Goal: Task Accomplishment & Management: Complete application form

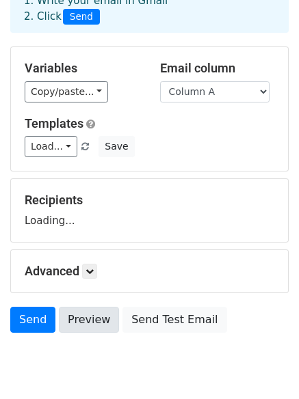
scroll to position [131, 0]
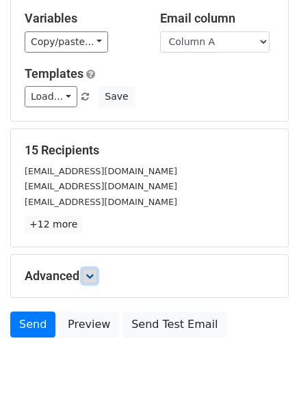
click at [92, 273] on icon at bounding box center [89, 276] width 8 height 8
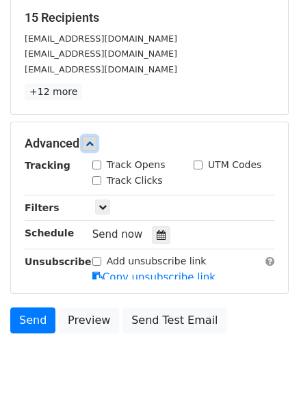
scroll to position [266, 0]
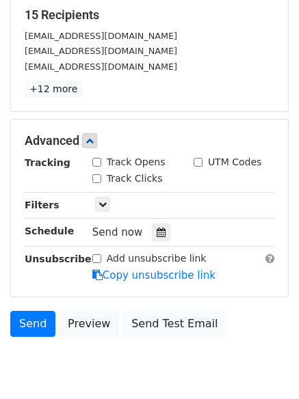
click at [93, 174] on input "Track Clicks" at bounding box center [96, 178] width 9 height 9
checkbox input "true"
click at [96, 161] on input "Track Opens" at bounding box center [96, 162] width 9 height 9
checkbox input "true"
click at [156, 233] on icon at bounding box center [160, 232] width 9 height 10
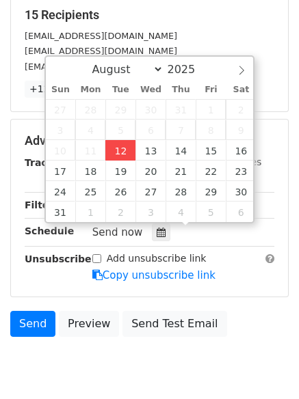
type input "2025-08-12 12:00"
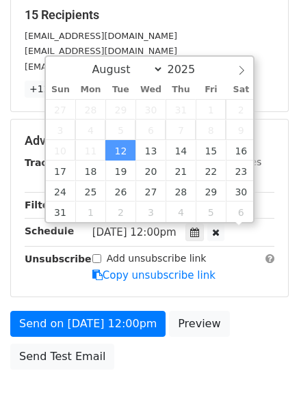
scroll to position [1, 0]
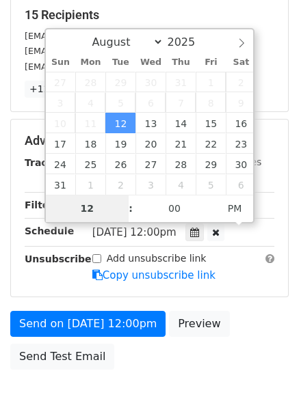
type input "4"
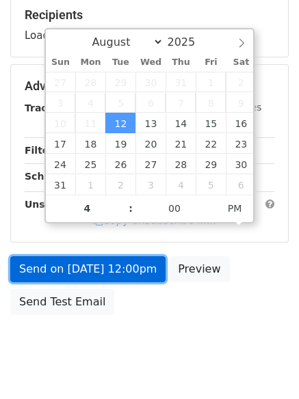
type input "2025-08-12 16:00"
click at [123, 256] on link "Send on Aug 12 at 12:00pm" at bounding box center [87, 269] width 155 height 26
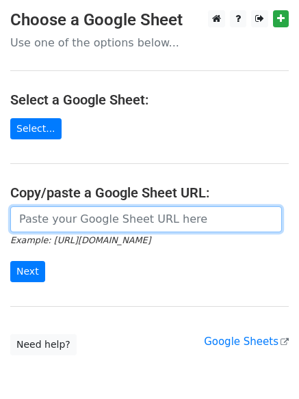
click at [96, 219] on input "url" at bounding box center [145, 219] width 271 height 26
type input "https://docs.google.com/spreadsheets/d/1sm-rezv1aTwSdk9ksy-O8VBtB3qV6cl9_jtBc5j…"
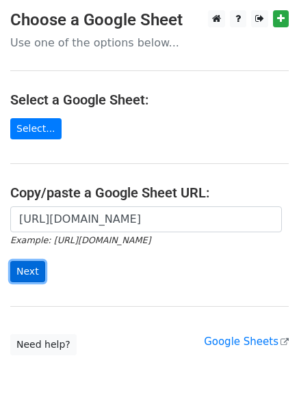
click at [31, 265] on input "Next" at bounding box center [27, 271] width 35 height 21
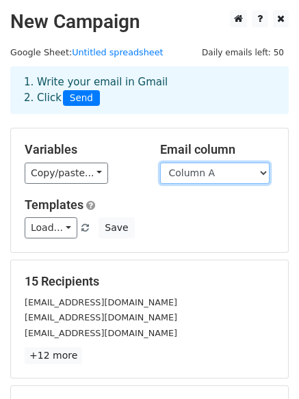
click at [219, 178] on select "Column A Column B Column C" at bounding box center [214, 173] width 109 height 21
select select "Column B"
click at [160, 163] on select "Column A Column B Column C" at bounding box center [214, 173] width 109 height 21
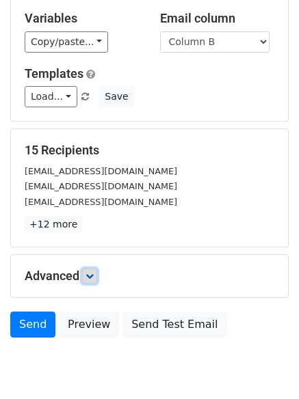
click at [92, 272] on icon at bounding box center [89, 276] width 8 height 8
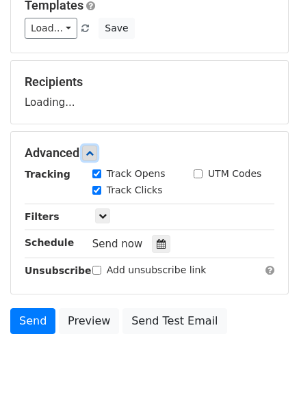
scroll to position [212, 0]
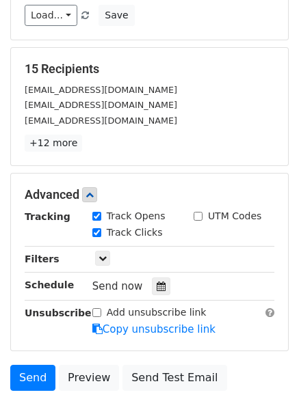
click at [150, 225] on label "Track Clicks" at bounding box center [135, 232] width 56 height 14
click at [101, 228] on input "Track Clicks" at bounding box center [96, 232] width 9 height 9
click at [131, 229] on label "Track Clicks" at bounding box center [135, 232] width 56 height 14
click at [101, 229] on input "Track Clicks" at bounding box center [96, 232] width 9 height 9
checkbox input "true"
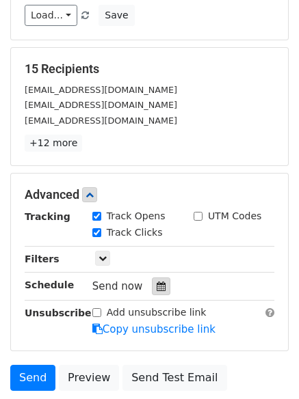
click at [156, 283] on icon at bounding box center [160, 286] width 9 height 10
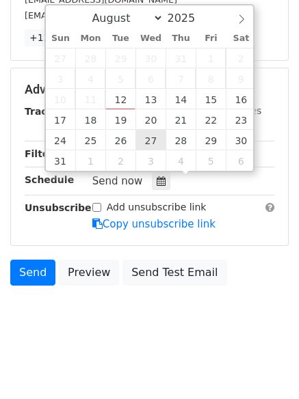
scroll to position [320, 0]
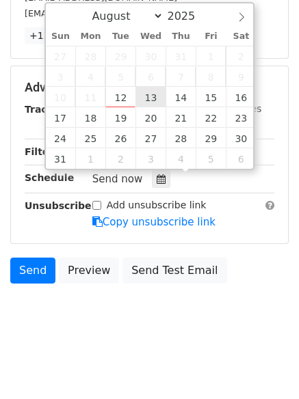
type input "2025-08-13 12:00"
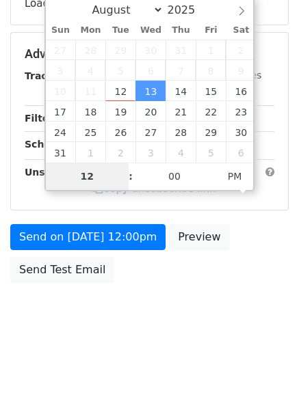
scroll to position [298, 0]
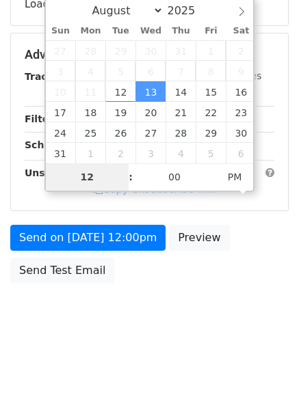
type input "5"
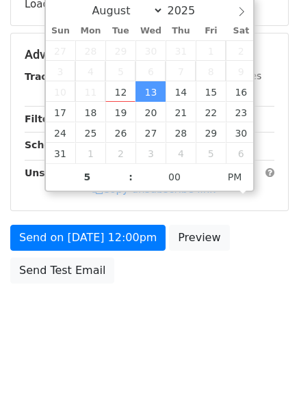
type input "2025-08-13 17:00"
click at [139, 252] on div "Send on Aug 13 at 12:00pm Preview Send Test Email" at bounding box center [149, 258] width 299 height 66
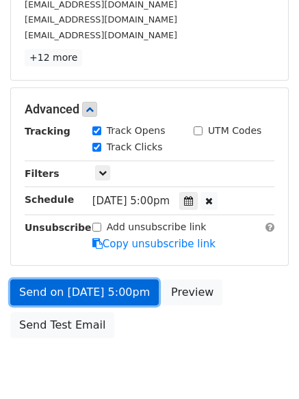
click at [137, 299] on link "Send on Aug 13 at 5:00pm" at bounding box center [84, 292] width 148 height 26
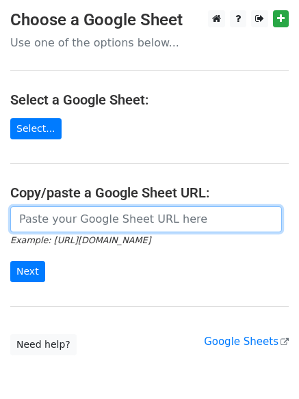
click at [113, 227] on input "url" at bounding box center [145, 219] width 271 height 26
type input "[URL][DOMAIN_NAME]"
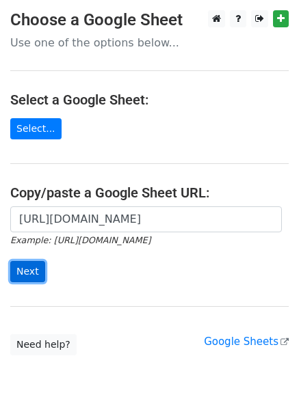
click at [26, 266] on input "Next" at bounding box center [27, 271] width 35 height 21
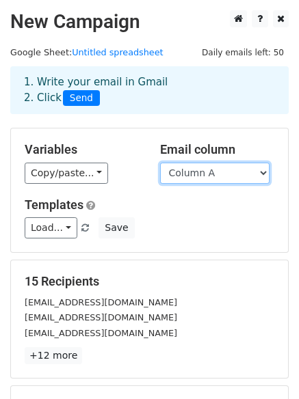
click at [182, 177] on select "Column A Column B Column C" at bounding box center [214, 173] width 109 height 21
select select "Column C"
click at [160, 163] on select "Column A Column B Column C" at bounding box center [214, 173] width 109 height 21
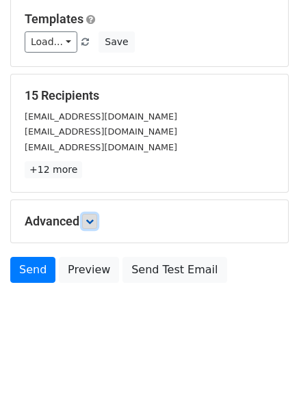
click at [94, 217] on icon at bounding box center [89, 221] width 8 height 8
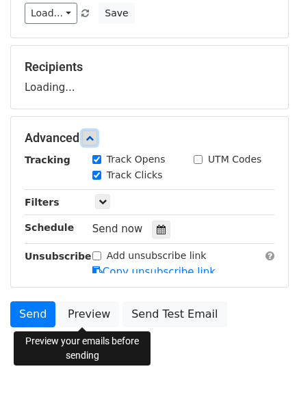
scroll to position [219, 0]
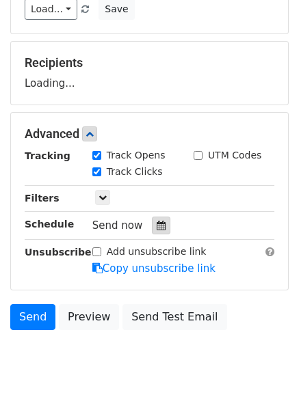
click at [156, 223] on icon at bounding box center [160, 226] width 9 height 10
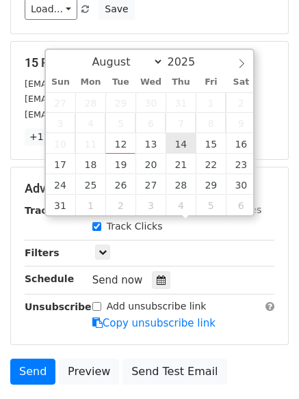
type input "2025-08-14 12:00"
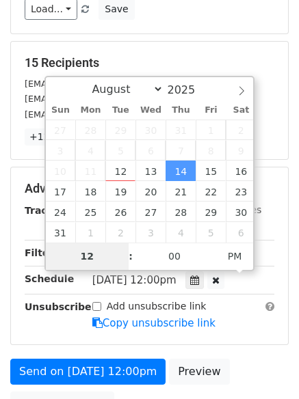
type input "6"
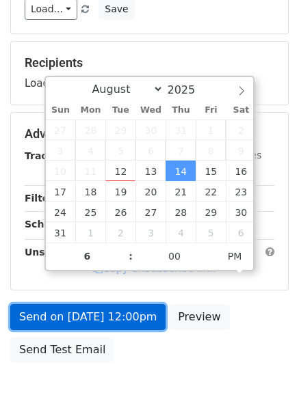
type input "2025-08-14 18:00"
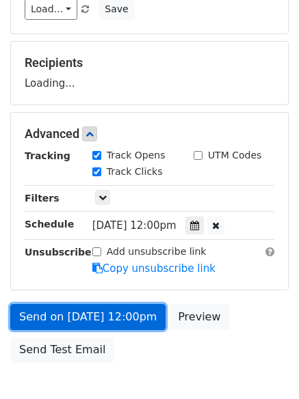
click at [133, 316] on link "Send on Aug 14 at 12:00pm" at bounding box center [87, 317] width 155 height 26
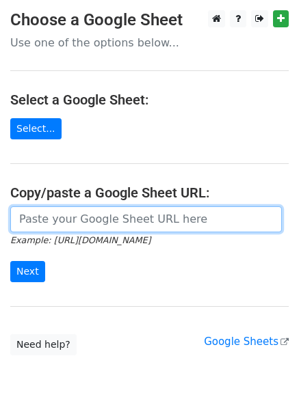
drag, startPoint x: 66, startPoint y: 225, endPoint x: 76, endPoint y: 230, distance: 11.3
click at [66, 225] on input "url" at bounding box center [145, 219] width 271 height 26
type input "[URL][DOMAIN_NAME]"
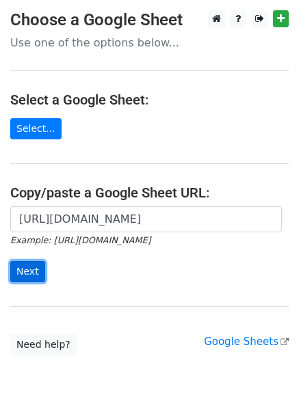
click at [24, 269] on input "Next" at bounding box center [27, 271] width 35 height 21
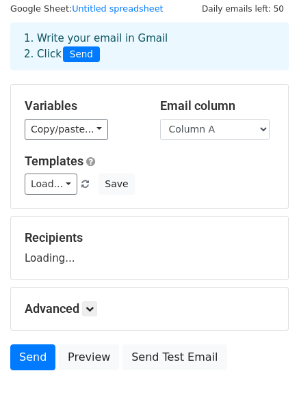
scroll to position [131, 0]
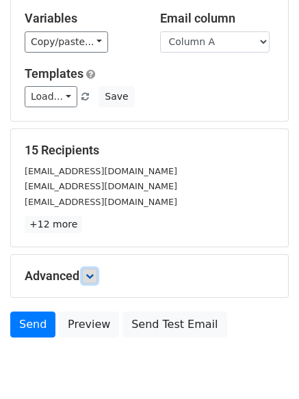
click at [97, 279] on link at bounding box center [89, 275] width 15 height 15
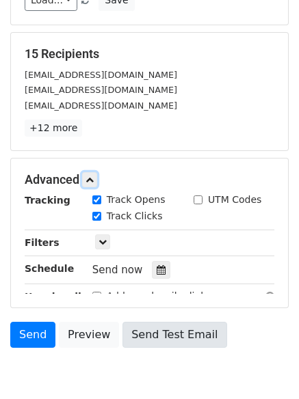
scroll to position [305, 0]
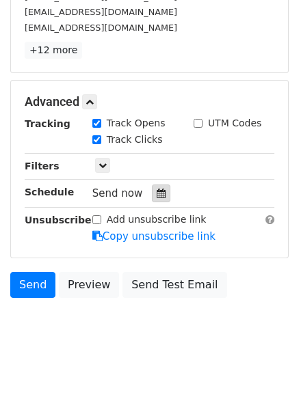
click at [163, 195] on div at bounding box center [161, 193] width 18 height 18
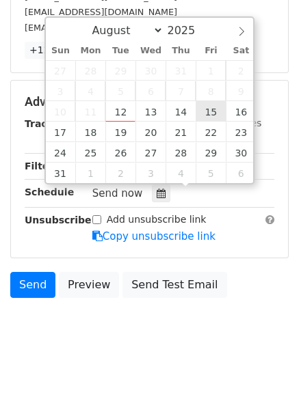
type input "2025-08-15 12:00"
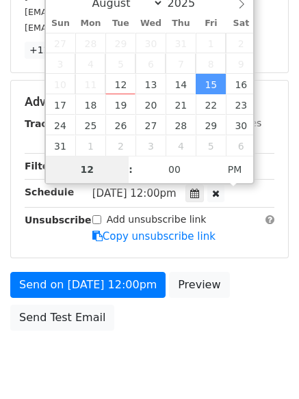
scroll to position [298, 0]
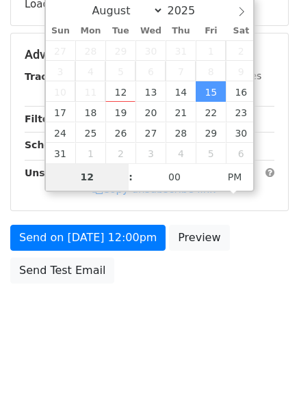
type input "7"
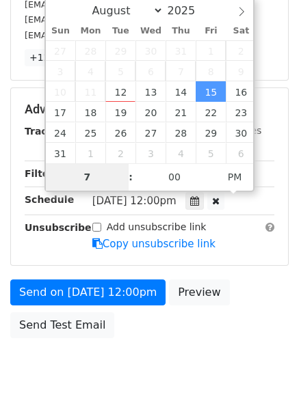
scroll to position [305, 0]
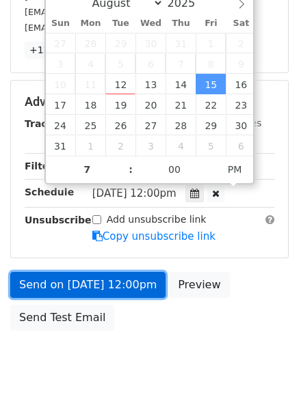
type input "2025-08-15 19:00"
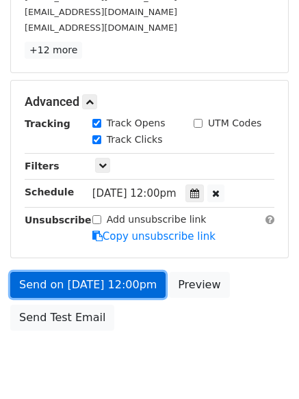
click at [77, 296] on link "Send on Aug 15 at 12:00pm" at bounding box center [87, 285] width 155 height 26
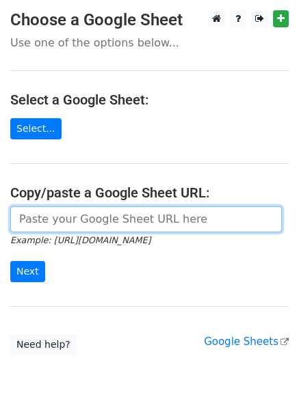
click at [92, 214] on input "url" at bounding box center [145, 219] width 271 height 26
type input "[URL][DOMAIN_NAME]"
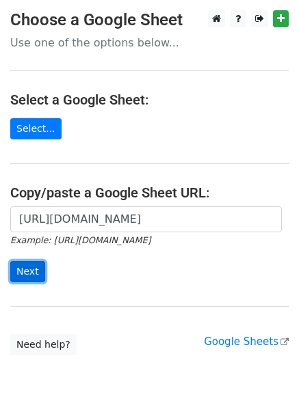
click at [28, 266] on input "Next" at bounding box center [27, 271] width 35 height 21
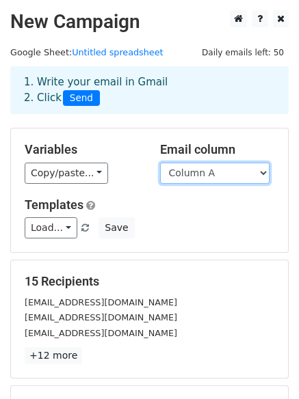
click at [193, 166] on select "Column A Column B Column C" at bounding box center [214, 173] width 109 height 21
select select "Column B"
click at [160, 163] on select "Column A Column B Column C" at bounding box center [214, 173] width 109 height 21
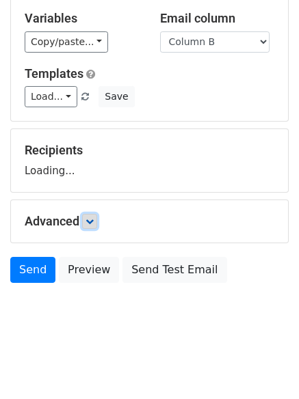
click at [89, 221] on icon at bounding box center [89, 221] width 8 height 8
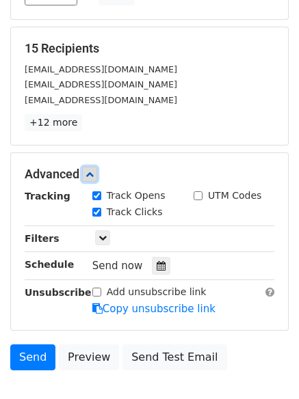
scroll to position [249, 0]
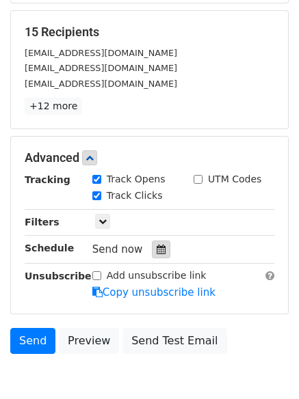
click at [152, 255] on div at bounding box center [161, 249] width 18 height 18
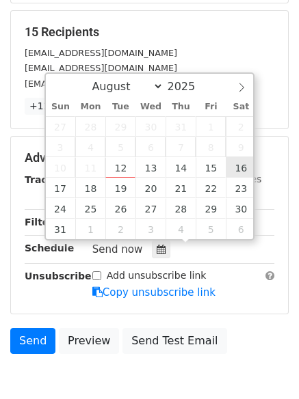
type input "2025-08-16 12:00"
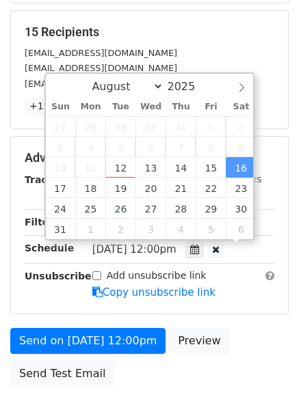
scroll to position [1, 0]
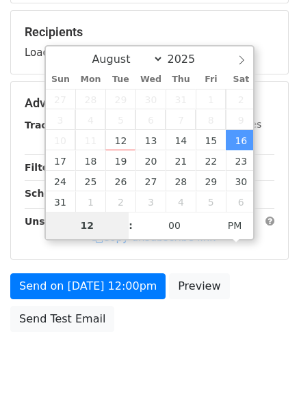
type input "8"
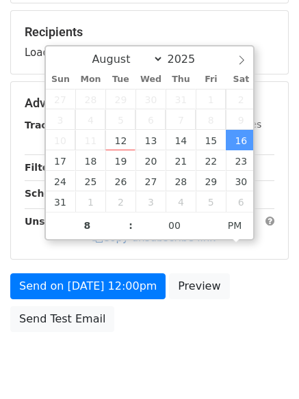
type input "2025-08-16 20:00"
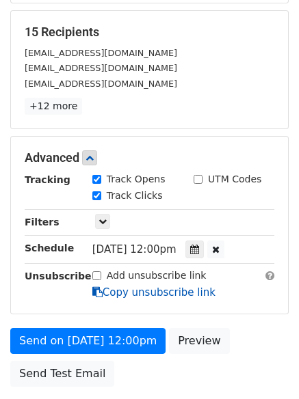
click at [136, 286] on link "Copy unsubscribe link" at bounding box center [153, 292] width 123 height 12
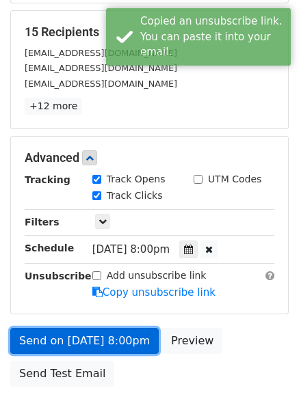
click at [127, 335] on link "Send on Aug 16 at 8:00pm" at bounding box center [84, 341] width 148 height 26
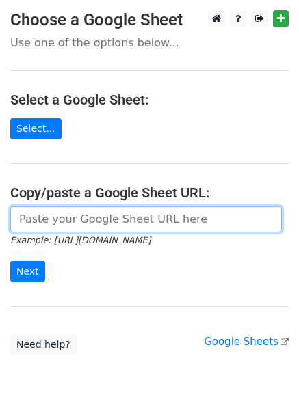
click at [102, 230] on input "url" at bounding box center [145, 219] width 271 height 26
type input "https://docs.google.com/spreadsheets/d/1sm-rezv1aTwSdk9ksy-O8VBtB3qV6cl9_jtBc5j…"
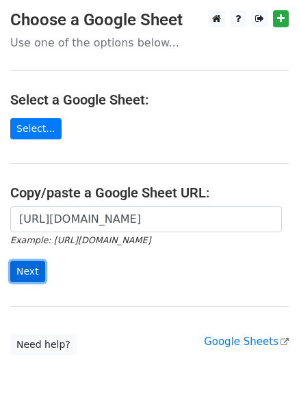
click at [31, 268] on input "Next" at bounding box center [27, 271] width 35 height 21
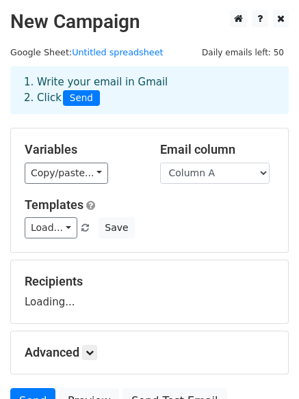
scroll to position [131, 0]
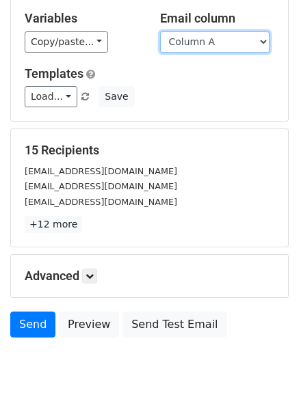
click at [233, 47] on select "Column A Column B Column C" at bounding box center [214, 41] width 109 height 21
select select "Column C"
click at [160, 31] on select "Column A Column B Column C" at bounding box center [214, 41] width 109 height 21
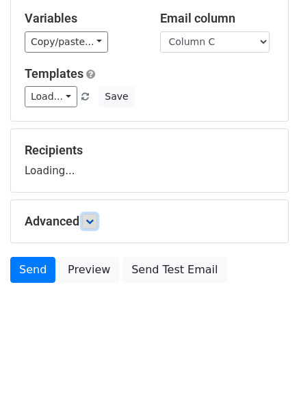
click at [89, 222] on icon at bounding box center [89, 221] width 8 height 8
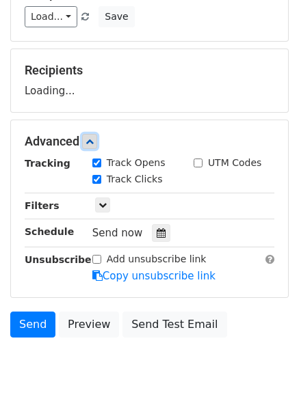
scroll to position [221, 0]
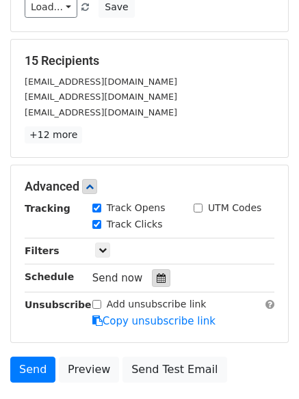
click at [152, 272] on div at bounding box center [161, 278] width 18 height 18
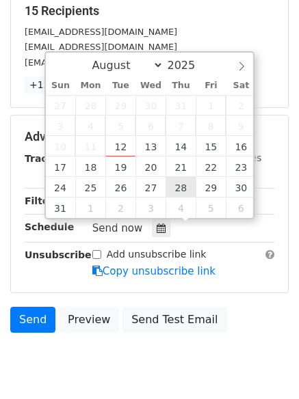
scroll to position [320, 0]
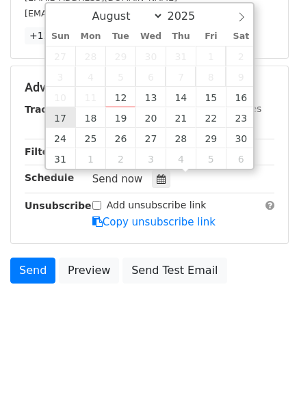
type input "[DATE] 12:00"
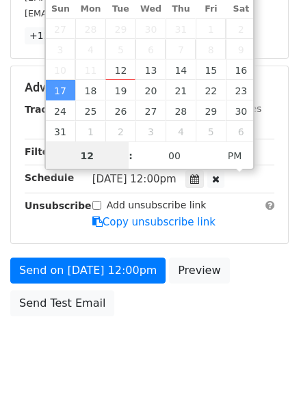
scroll to position [1, 0]
type input "9"
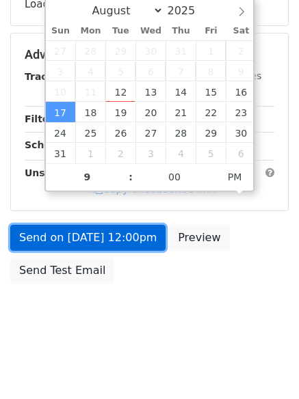
type input "[DATE] 21:00"
click at [70, 236] on link "Send on [DATE] 12:00pm" at bounding box center [87, 238] width 155 height 26
